Goal: Information Seeking & Learning: Understand process/instructions

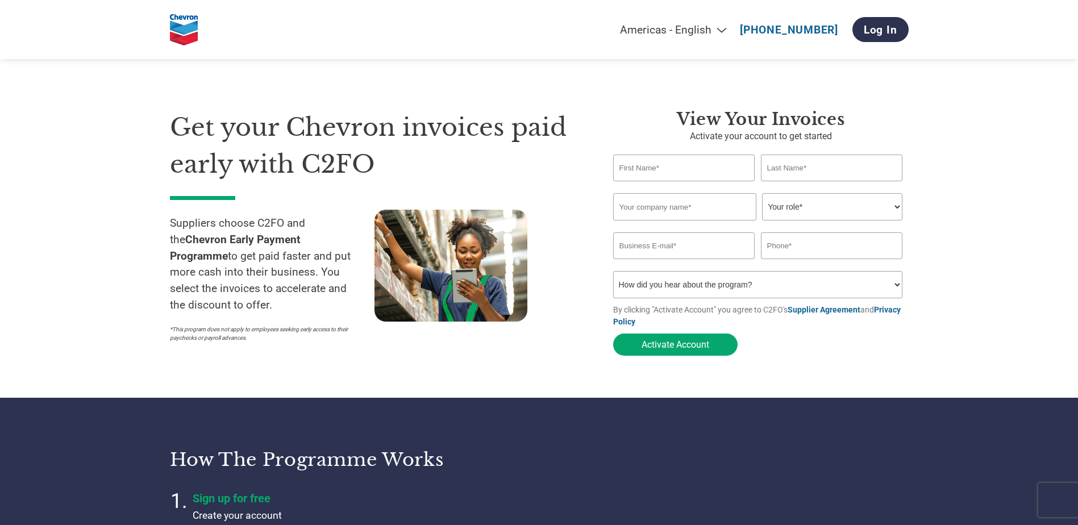
select select "en-[GEOGRAPHIC_DATA]"
click at [711, 170] on input "text" at bounding box center [684, 168] width 142 height 27
click at [712, 169] on input "text" at bounding box center [684, 168] width 142 height 27
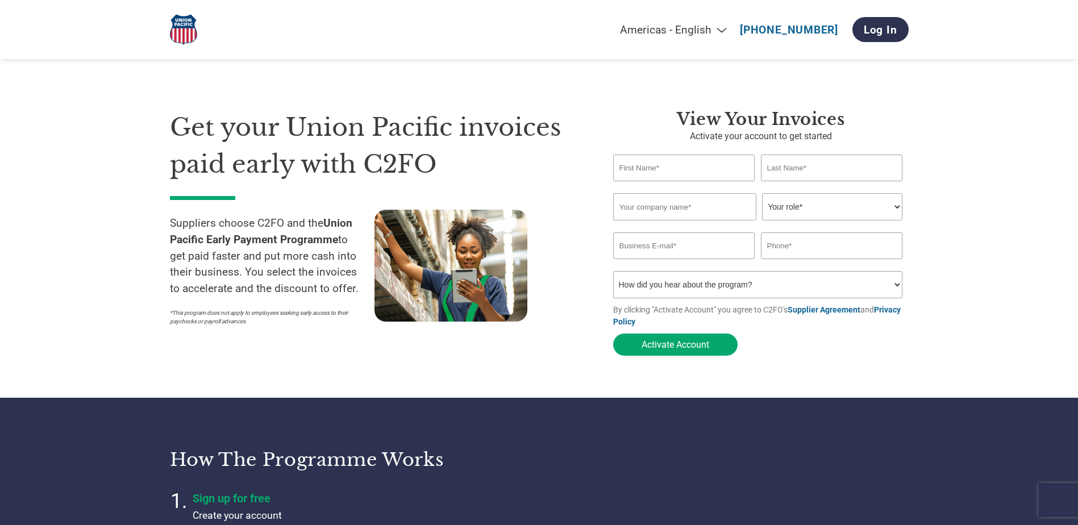
select select "en-[GEOGRAPHIC_DATA]"
drag, startPoint x: 385, startPoint y: 172, endPoint x: 725, endPoint y: 30, distance: 368.7
click at [725, 30] on select "Americas - English Américas - Español Américas - Português Amériques - Français…" at bounding box center [602, 29] width 264 height 13
